Goal: Communication & Community: Answer question/provide support

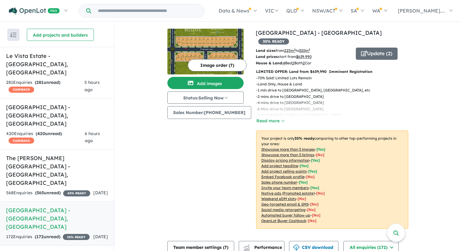
scroll to position [1, 0]
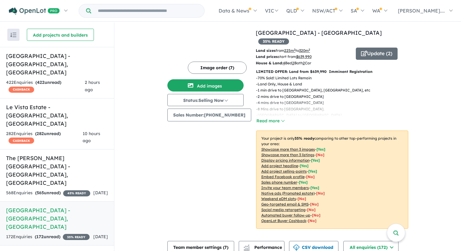
scroll to position [1, 0]
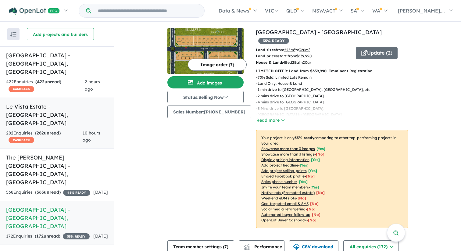
click at [74, 130] on div "282 Enquir ies ( 282 unread) CASHBACK" at bounding box center [44, 137] width 76 height 15
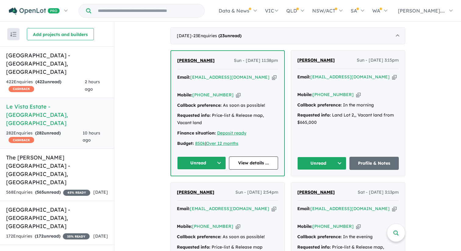
scroll to position [239, 0]
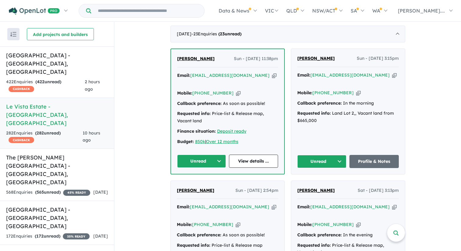
click at [205, 56] on span "Muhammad Qamar Ul HYE" at bounding box center [195, 58] width 37 height 5
click at [61, 66] on h5 "Leppington Square Estate - Leppington , NSW" at bounding box center [57, 63] width 102 height 25
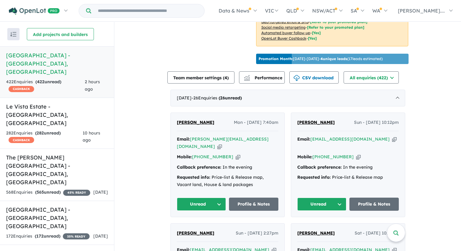
scroll to position [176, 0]
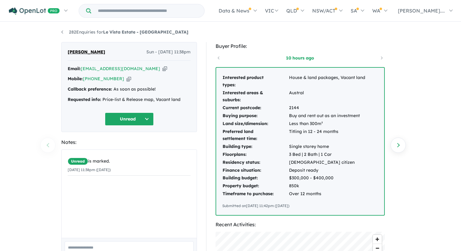
scroll to position [0, 0]
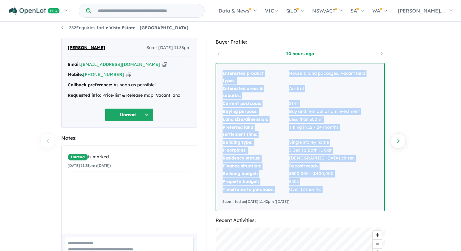
drag, startPoint x: 223, startPoint y: 77, endPoint x: 331, endPoint y: 198, distance: 162.3
click at [331, 198] on div "Interested product types: House & land packages, Vacant land Interested areas &…" at bounding box center [300, 136] width 168 height 147
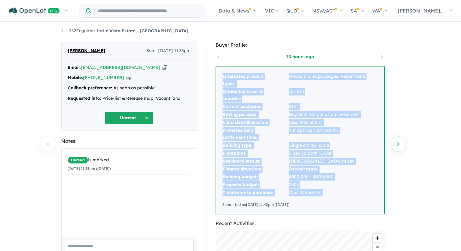
scroll to position [0, 0]
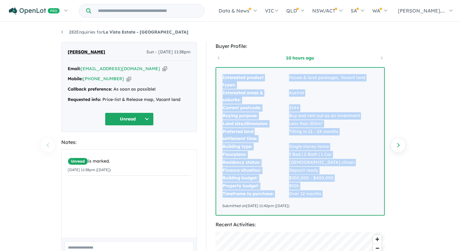
copy tbody "Interested product types: House & land packages, Vacant land Interested areas &…"
